Goal: Transaction & Acquisition: Book appointment/travel/reservation

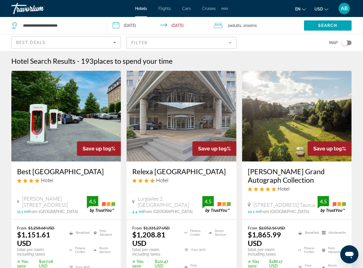
click at [346, 41] on div "Toggle map" at bounding box center [345, 43] width 6 height 6
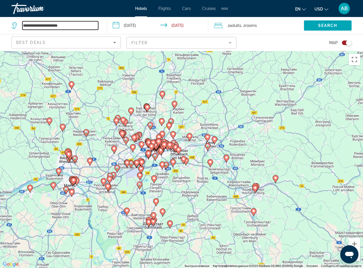
click at [63, 27] on input "**********" at bounding box center [60, 25] width 76 height 9
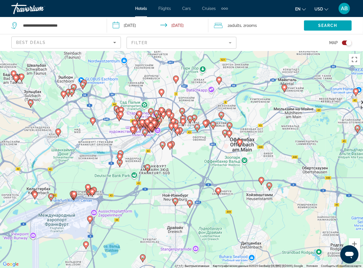
drag, startPoint x: 146, startPoint y: 185, endPoint x: 178, endPoint y: 144, distance: 51.3
click at [178, 144] on div "Чтобы активировать перетаскивание с помощью клавиатуры, нажмите Alt + Ввод. Пос…" at bounding box center [181, 159] width 363 height 217
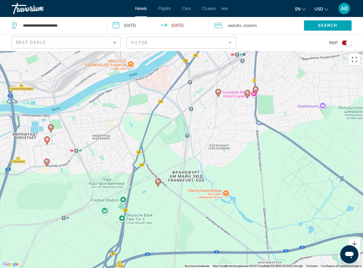
drag, startPoint x: 154, startPoint y: 143, endPoint x: 179, endPoint y: 125, distance: 30.6
click at [179, 125] on div "Чтобы активировать перетаскивание с помощью клавиатуры, нажмите Alt + Ввод. Пос…" at bounding box center [181, 159] width 363 height 217
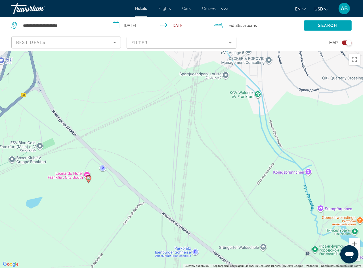
drag, startPoint x: 192, startPoint y: 189, endPoint x: 159, endPoint y: 112, distance: 84.1
click at [159, 112] on div "Чтобы активировать перетаскивание с помощью клавиатуры, нажмите Alt + Ввод. Пос…" at bounding box center [181, 159] width 363 height 217
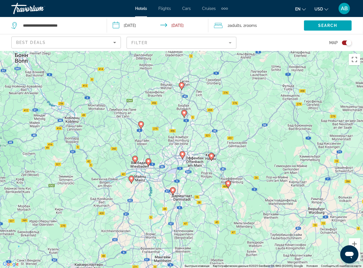
click at [144, 10] on span "Hotels" at bounding box center [141, 8] width 12 height 5
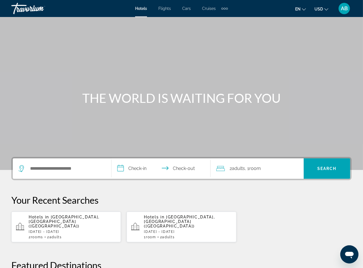
click at [324, 12] on button "USD USD ($) MXN (Mex$) CAD (Can$) GBP (£) EUR (€) AUD (A$) NZD (NZ$) CNY (CN¥)" at bounding box center [321, 9] width 14 height 8
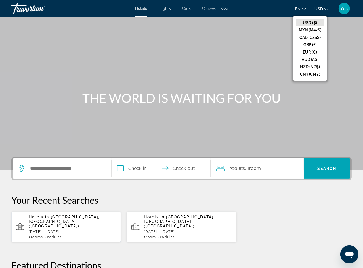
click at [324, 12] on button "USD USD ($) MXN (Mex$) CAD (Can$) GBP (£) EUR (€) AUD (A$) NZD (NZ$) CNY (CN¥)" at bounding box center [321, 9] width 14 height 8
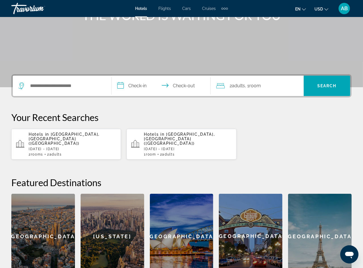
scroll to position [99, 0]
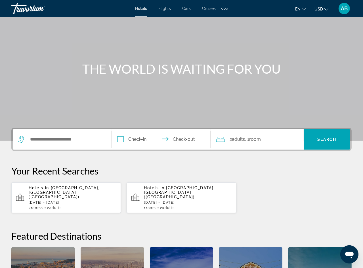
scroll to position [26, 0]
